Goal: Task Accomplishment & Management: Use online tool/utility

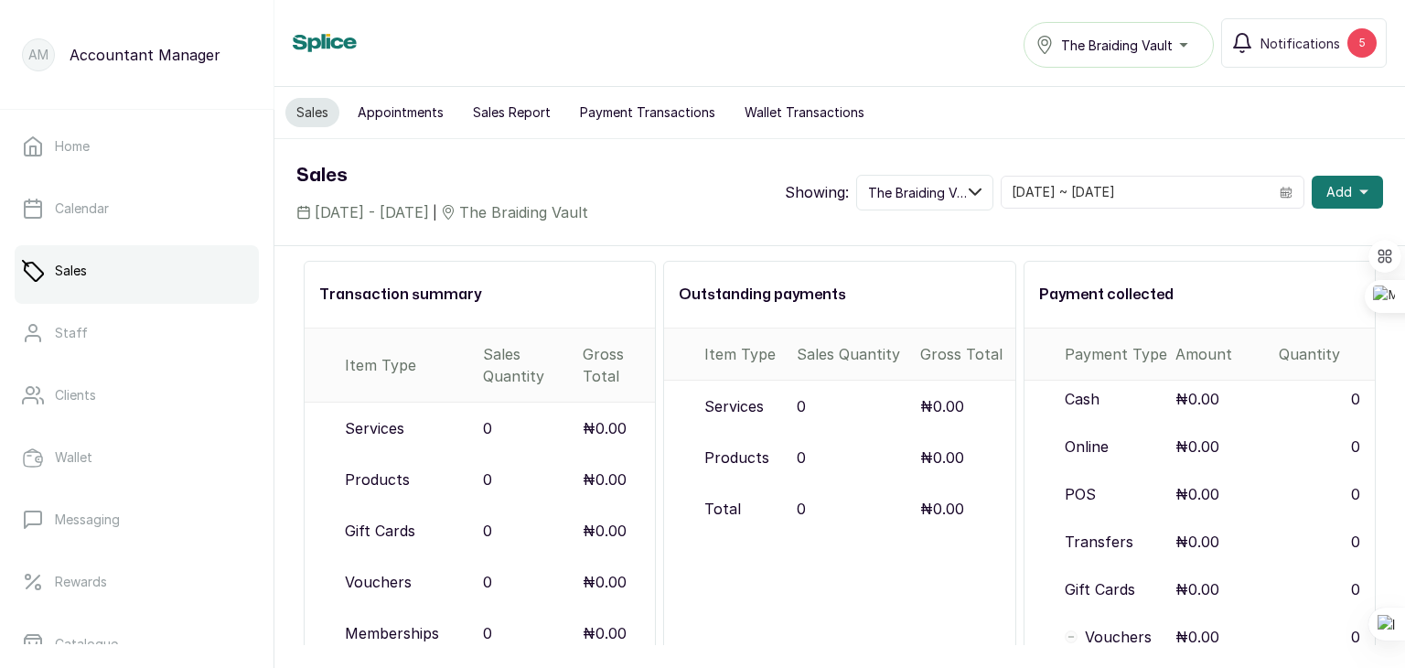
click at [148, 268] on link "Sales" at bounding box center [137, 270] width 244 height 51
click at [501, 115] on button "Sales Report" at bounding box center [512, 112] width 100 height 29
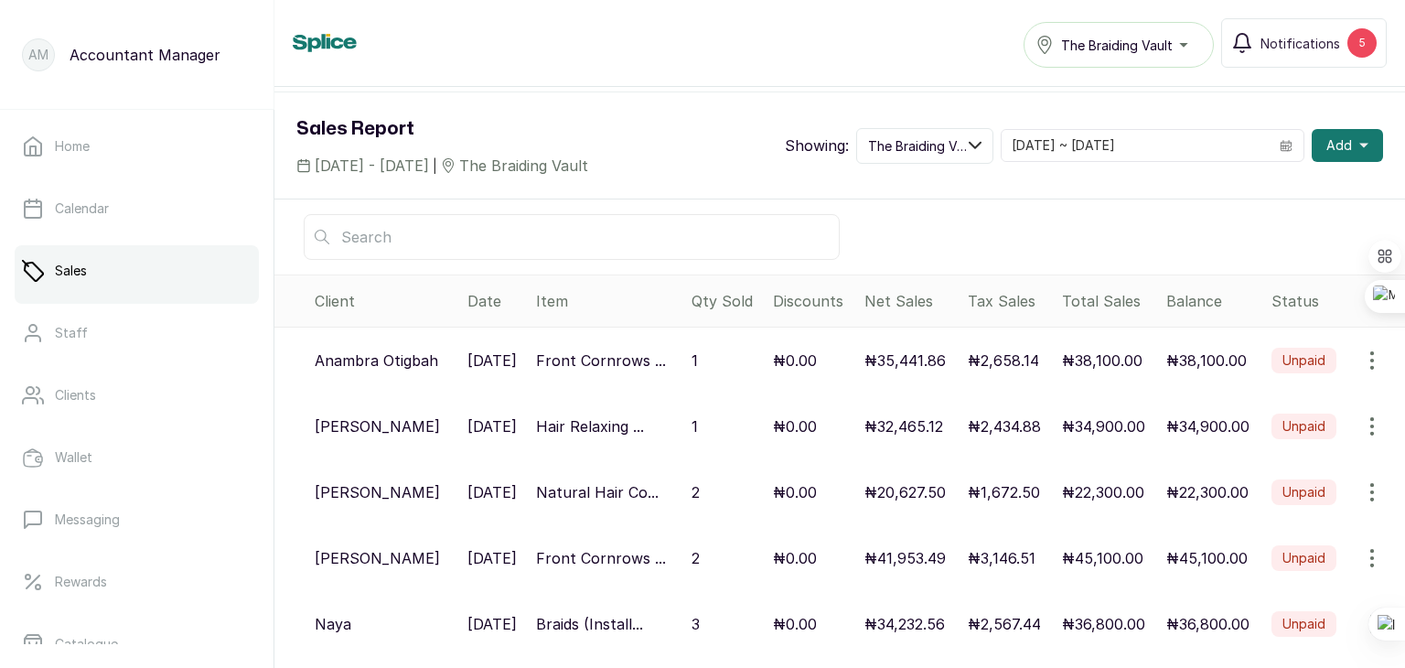
scroll to position [58, 0]
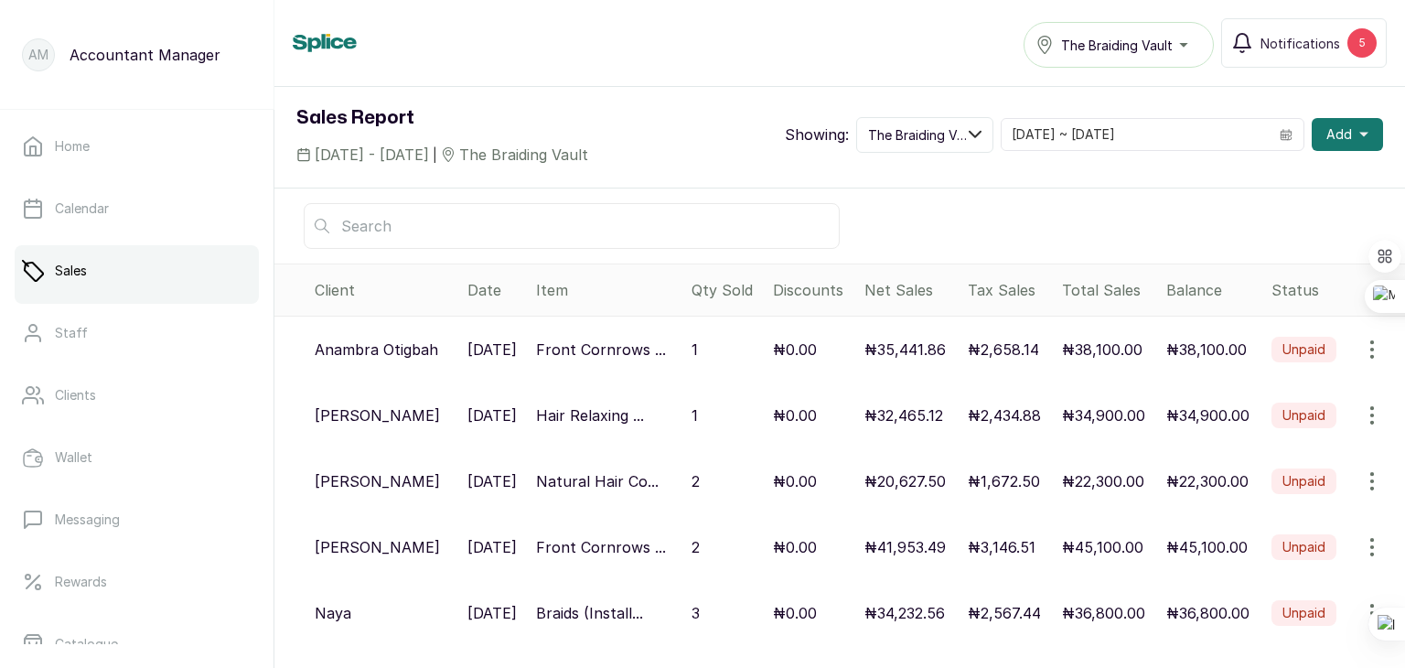
click at [1189, 41] on div "The Braiding Vault" at bounding box center [1118, 45] width 166 height 22
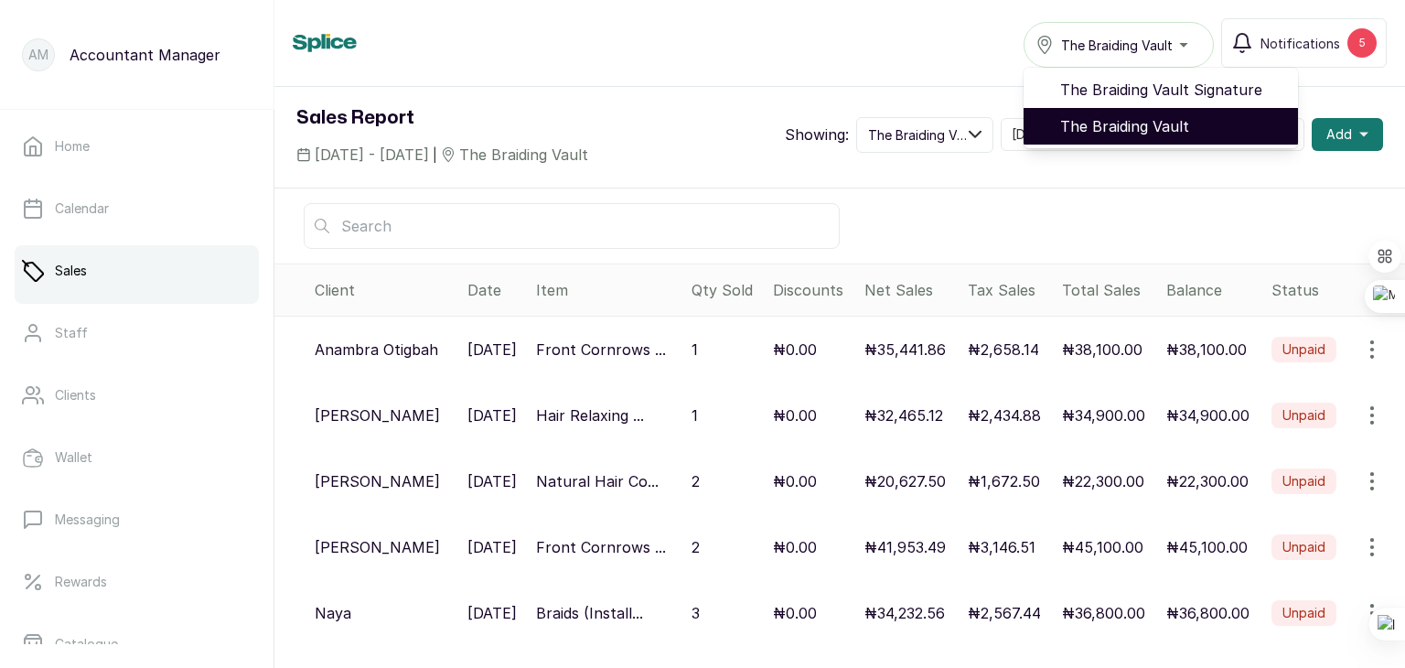
click at [1135, 120] on span "The Braiding Vault" at bounding box center [1171, 126] width 223 height 22
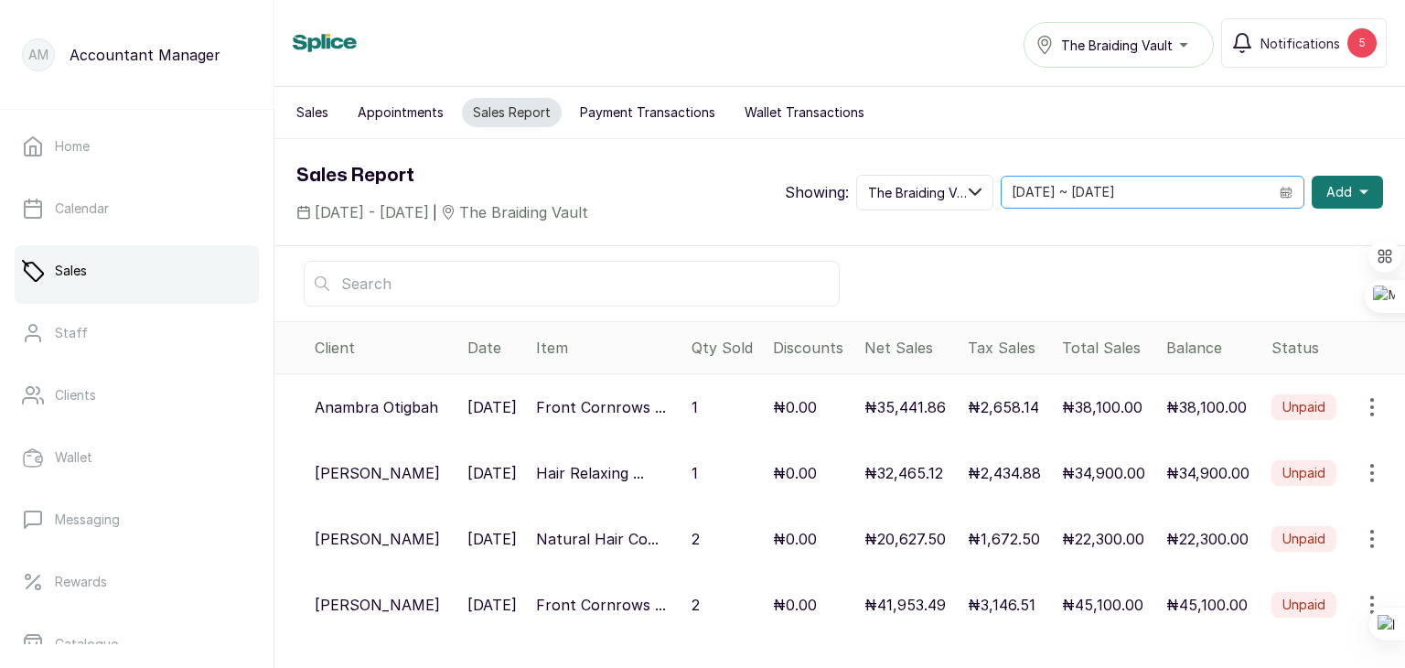
click at [1283, 193] on icon "calendar" at bounding box center [1285, 193] width 5 height 5
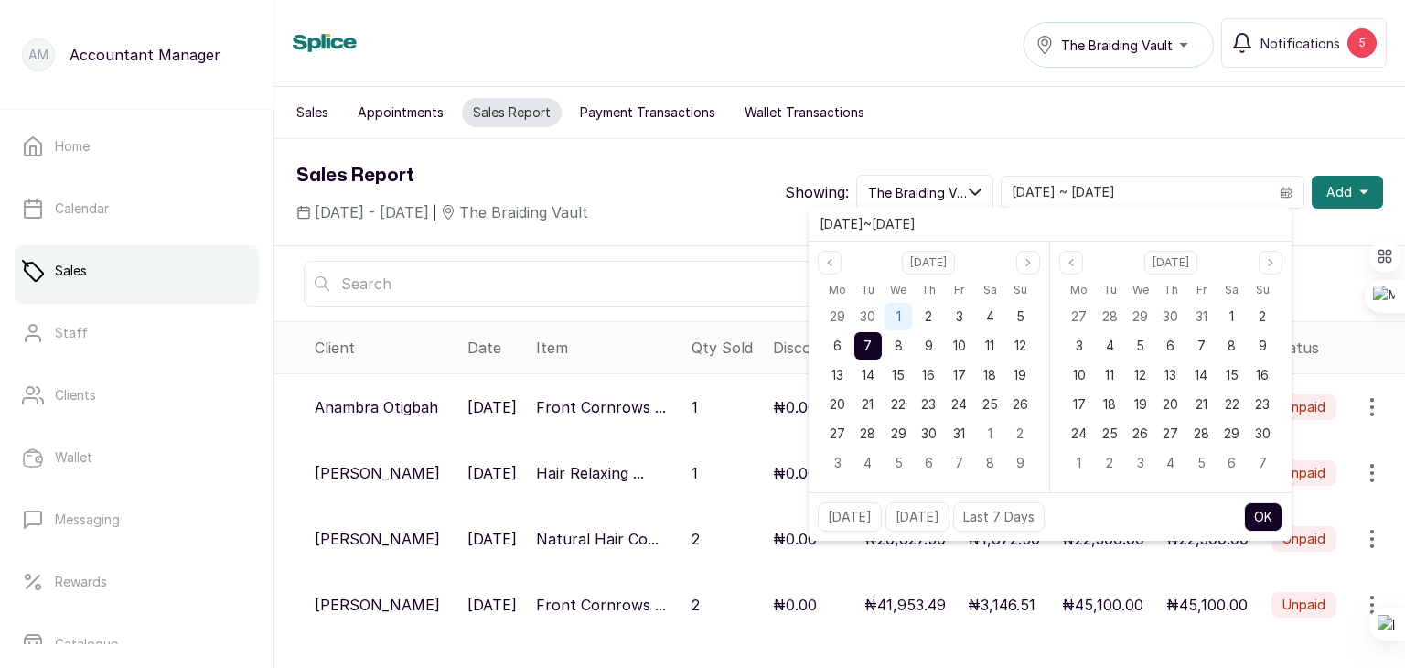
click at [893, 316] on div "1" at bounding box center [897, 316] width 27 height 27
click at [863, 345] on span "7" at bounding box center [867, 345] width 8 height 16
click at [1254, 509] on button "OK" at bounding box center [1263, 516] width 38 height 29
type input "[DATE] ~ [DATE]"
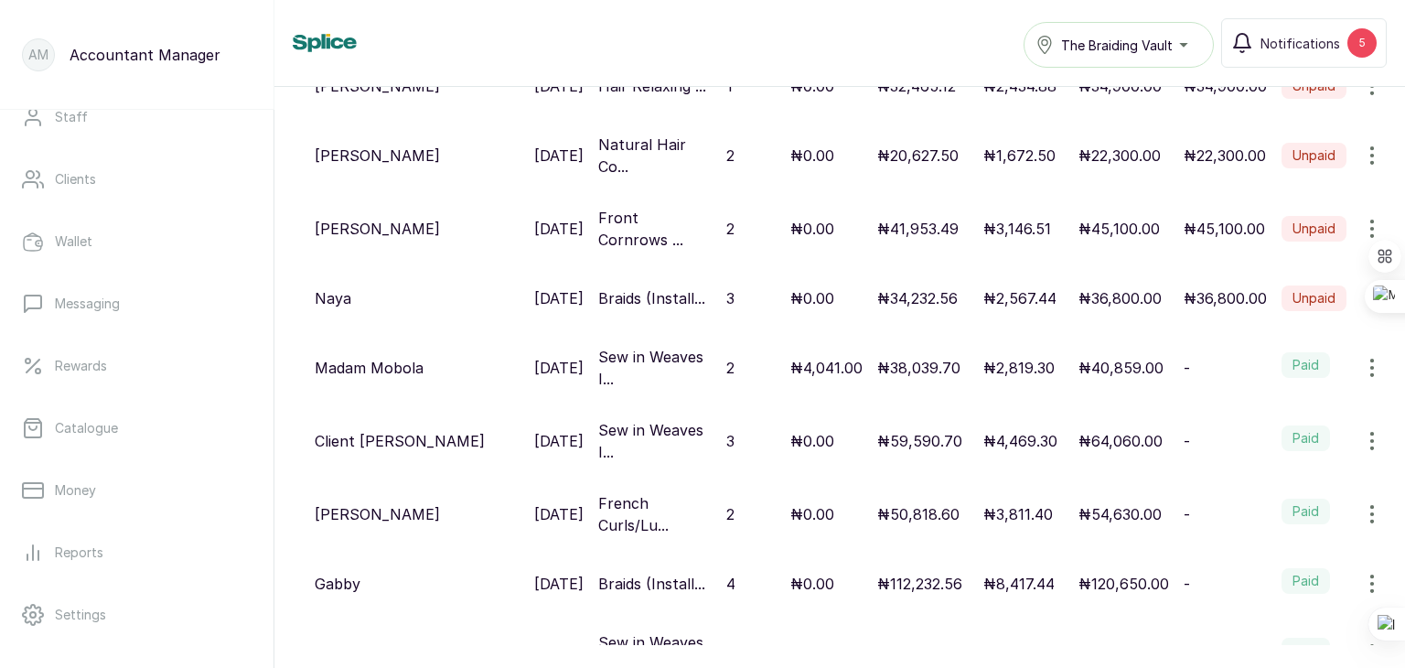
scroll to position [305, 0]
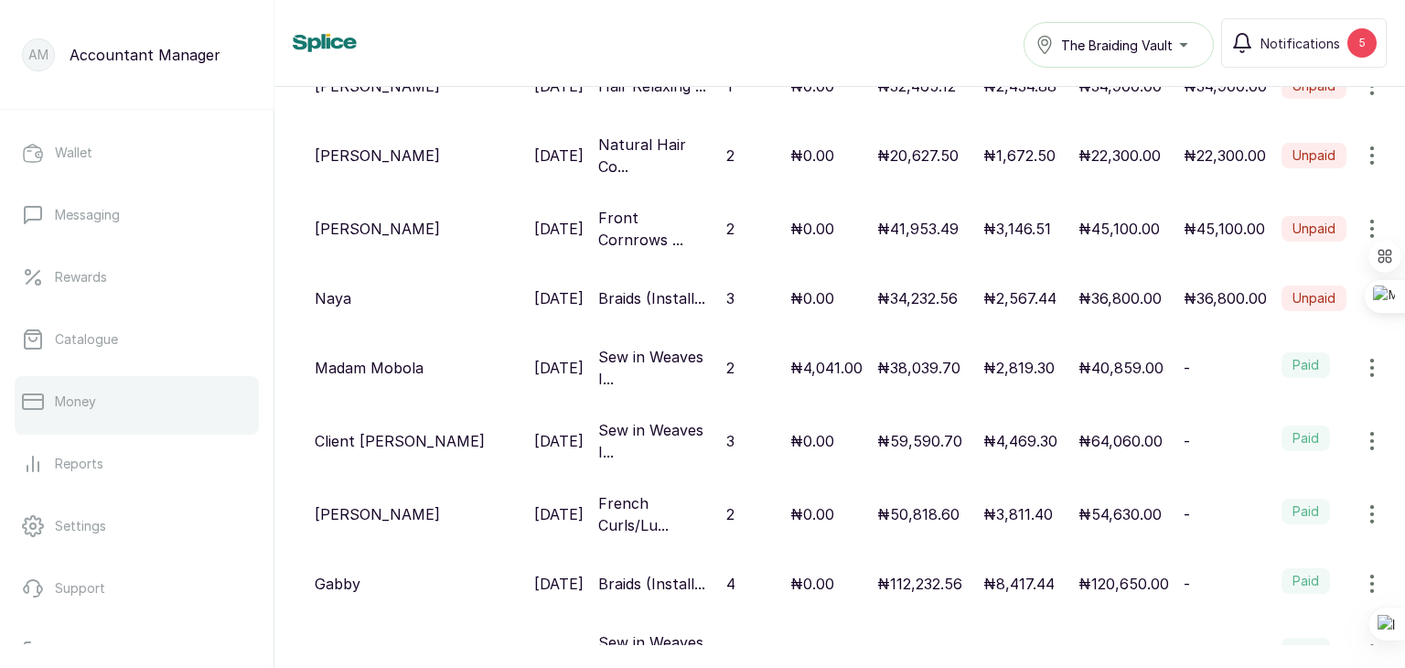
click at [65, 411] on link "Money" at bounding box center [137, 401] width 244 height 51
